Goal: Information Seeking & Learning: Learn about a topic

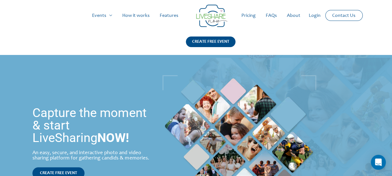
click at [273, 16] on link "FAQs" at bounding box center [271, 16] width 21 height 20
click at [294, 15] on link "About" at bounding box center [293, 16] width 23 height 20
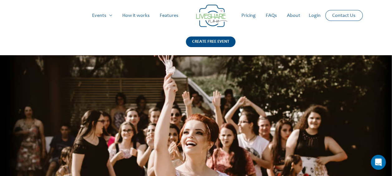
click at [251, 16] on link "Pricing" at bounding box center [248, 16] width 24 height 20
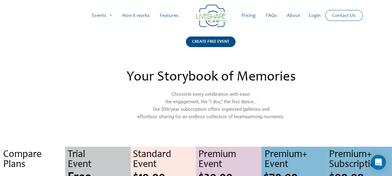
click at [276, 75] on h2 "Your Storybook of Memories" at bounding box center [211, 77] width 270 height 14
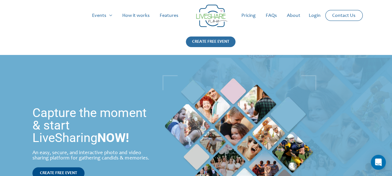
click at [222, 41] on div "CREATE FREE EVENT" at bounding box center [211, 41] width 50 height 11
click at [316, 14] on link "Login" at bounding box center [315, 16] width 22 height 20
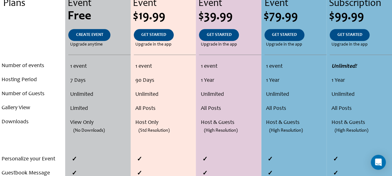
scroll to position [162, 0]
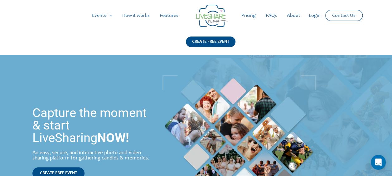
click at [172, 14] on link "Features" at bounding box center [169, 16] width 29 height 20
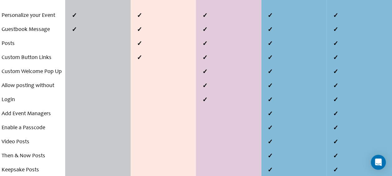
scroll to position [291, 0]
